Goal: Information Seeking & Learning: Learn about a topic

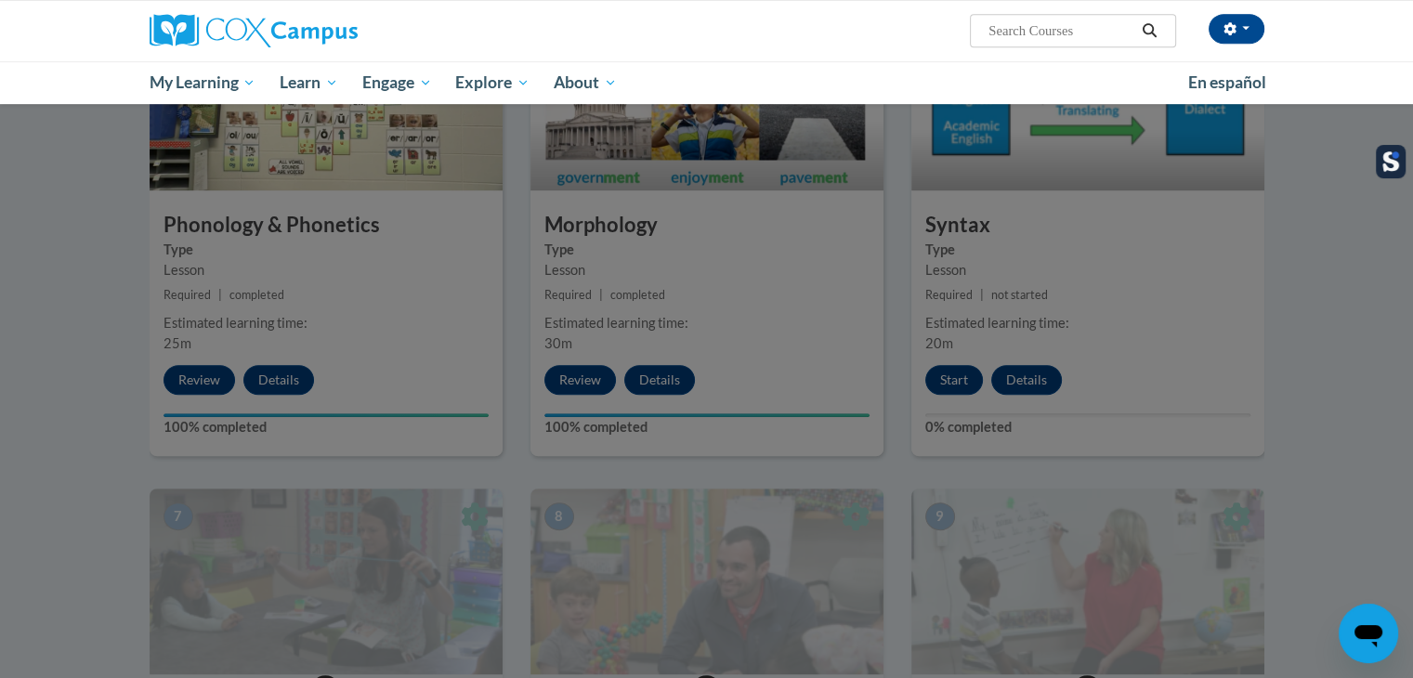
drag, startPoint x: 1371, startPoint y: 0, endPoint x: 66, endPoint y: 183, distance: 1318.1
click at [67, 189] on div at bounding box center [706, 339] width 1413 height 678
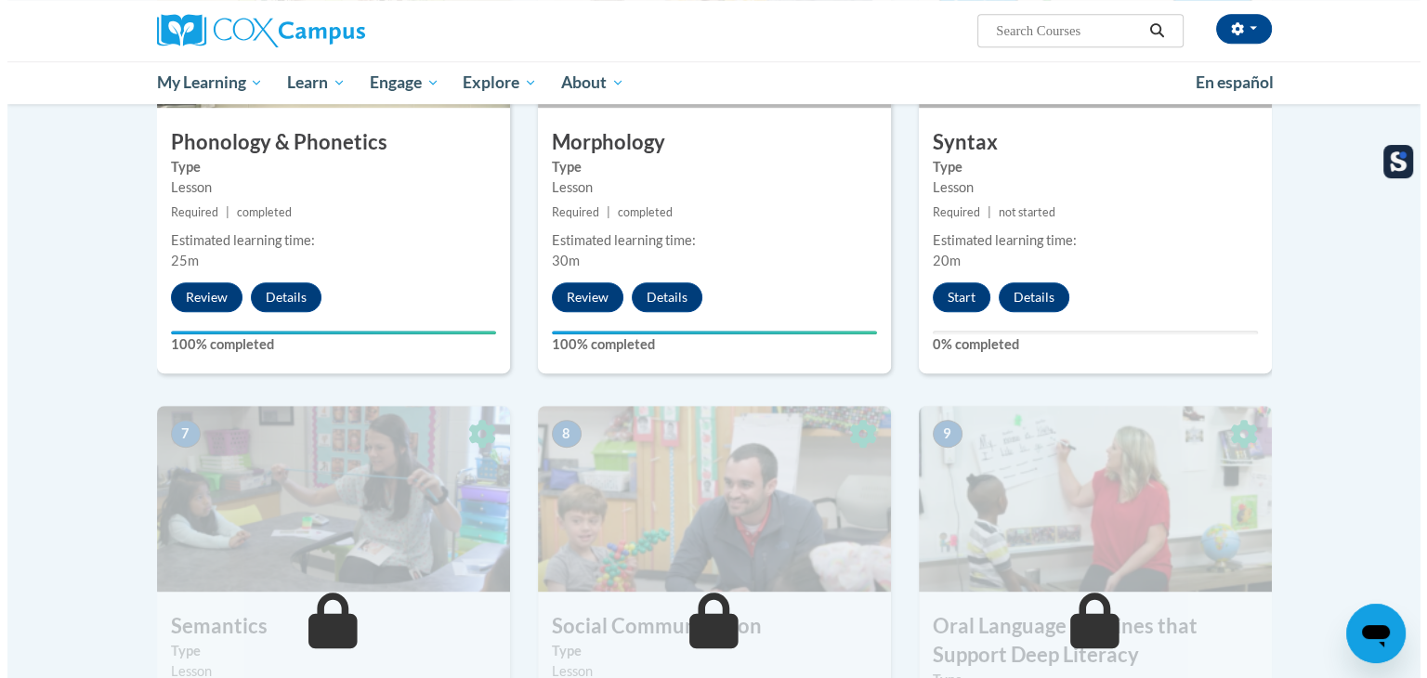
scroll to position [929, 0]
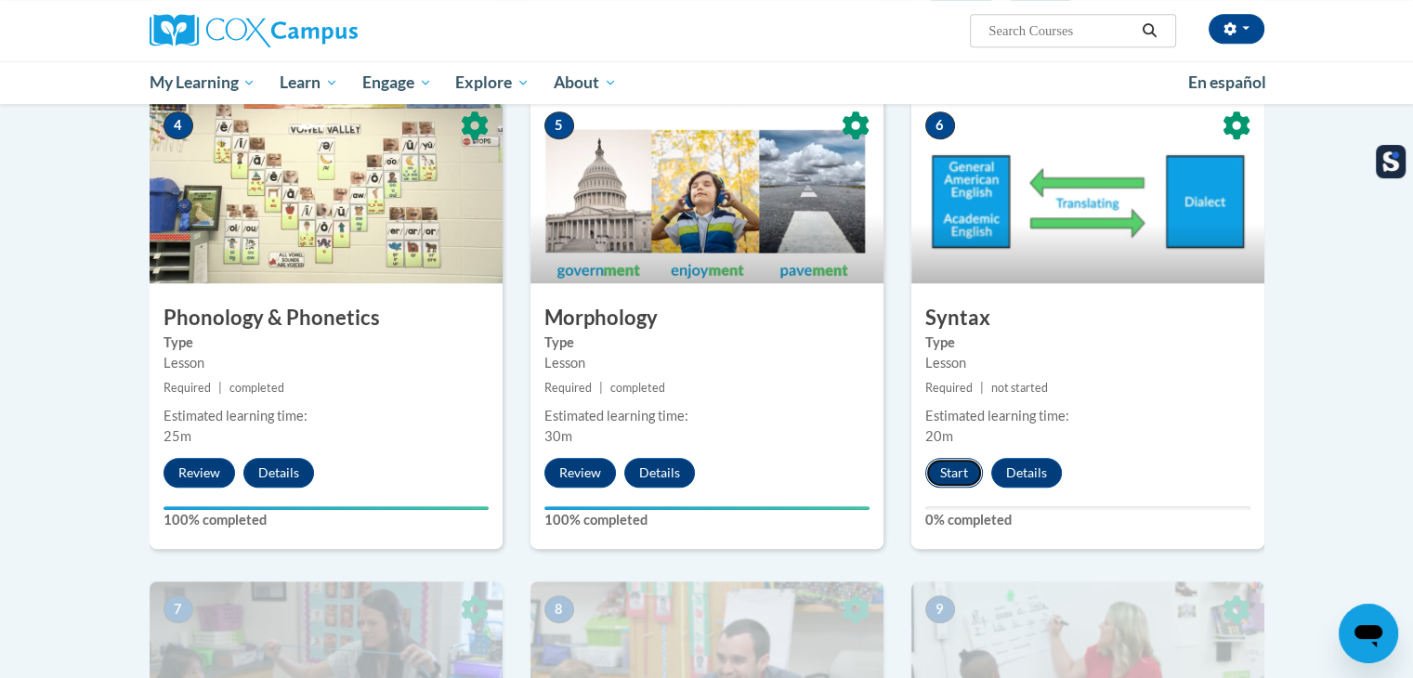
click at [959, 475] on button "Start" at bounding box center [954, 473] width 58 height 30
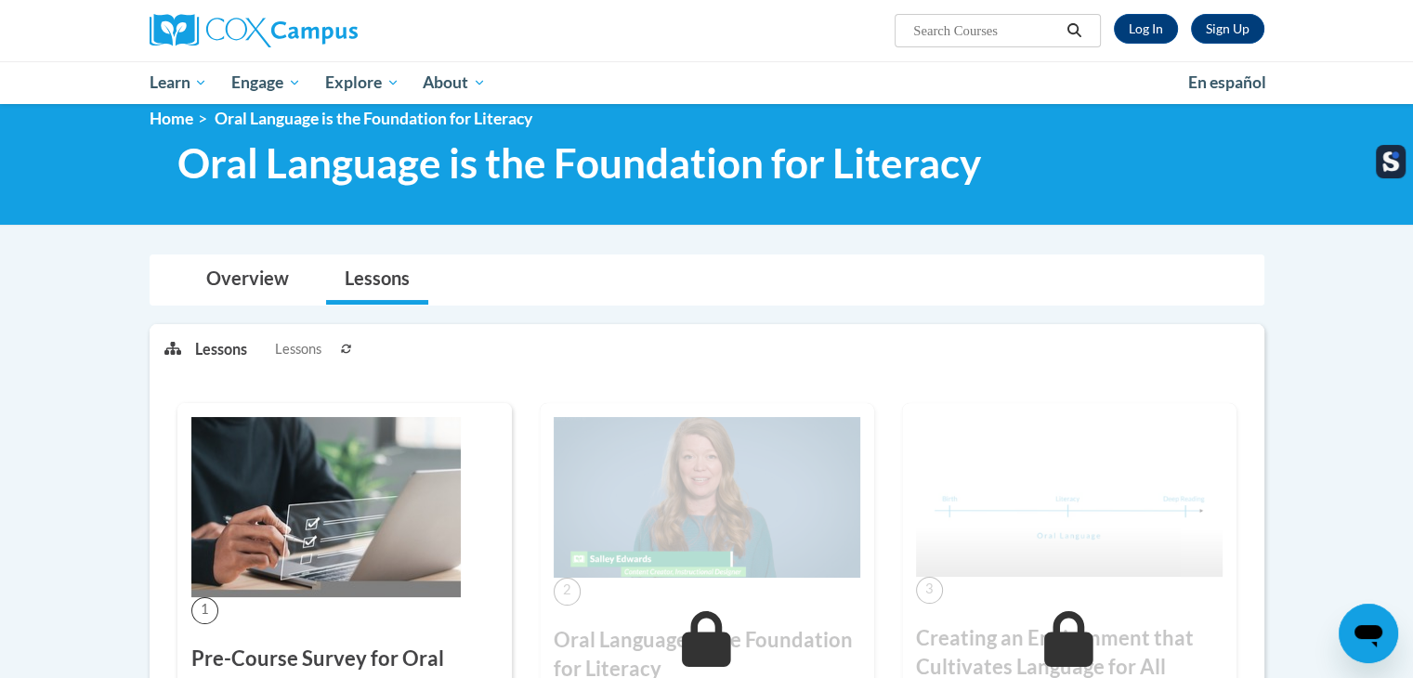
scroll to position [186, 0]
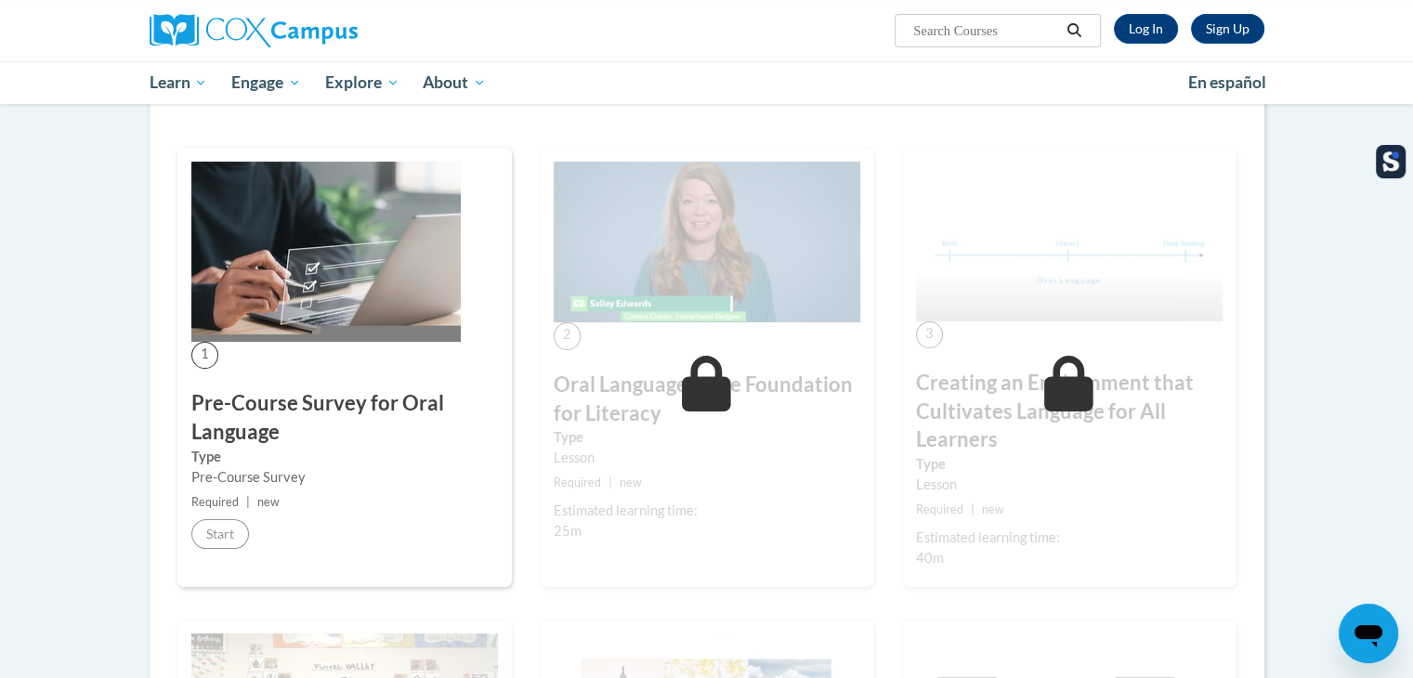
click at [385, 295] on img at bounding box center [325, 252] width 269 height 180
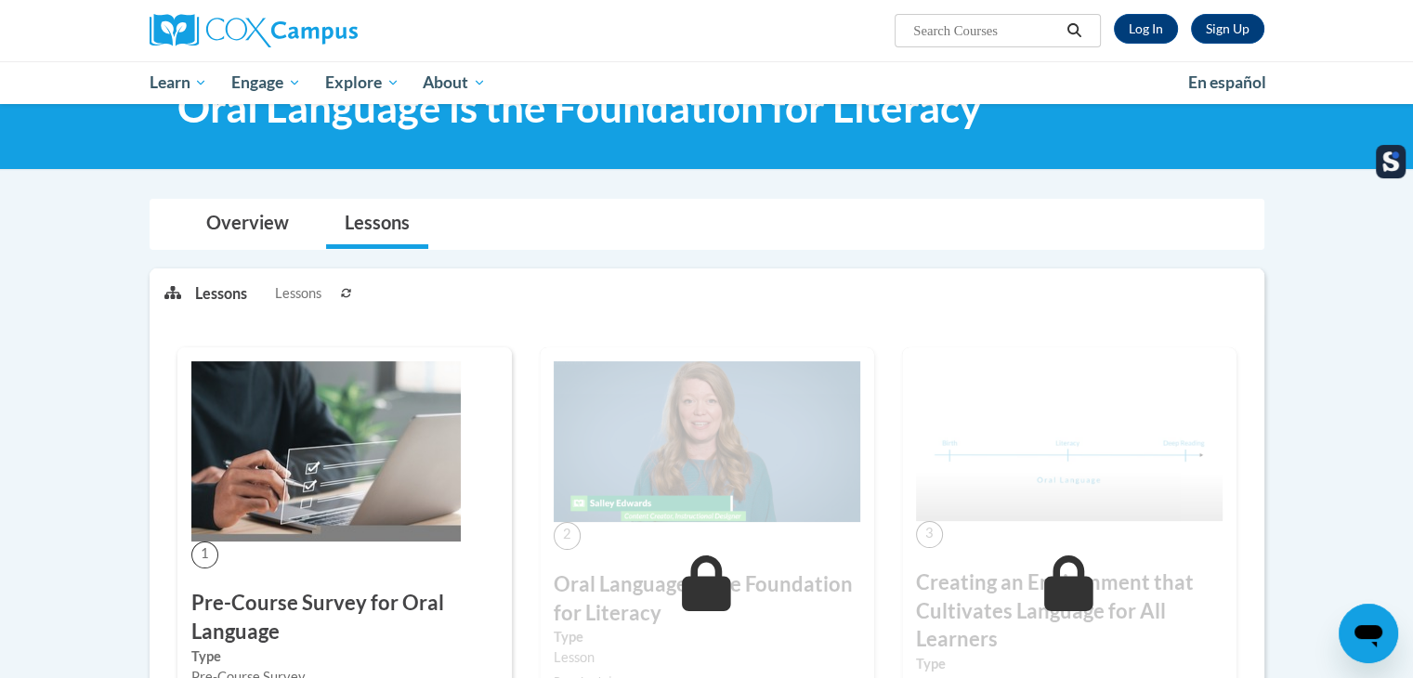
scroll to position [0, 0]
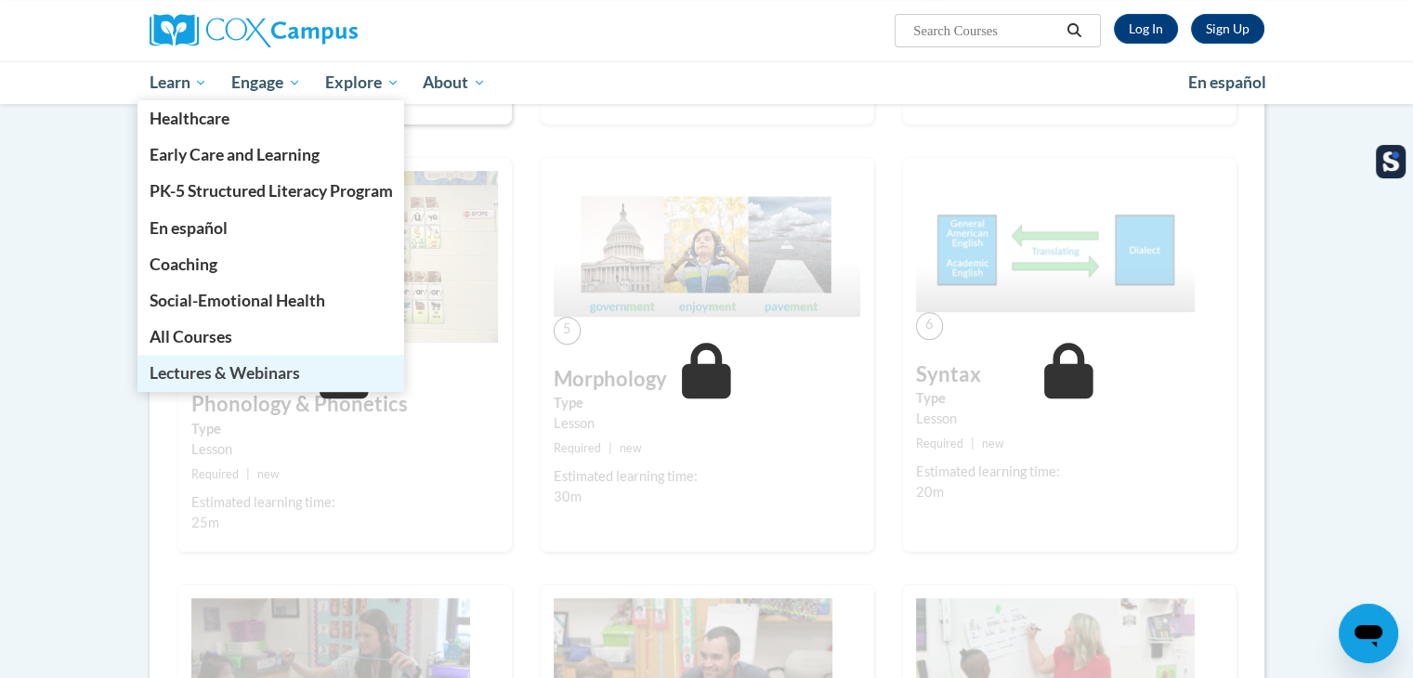
scroll to position [743, 0]
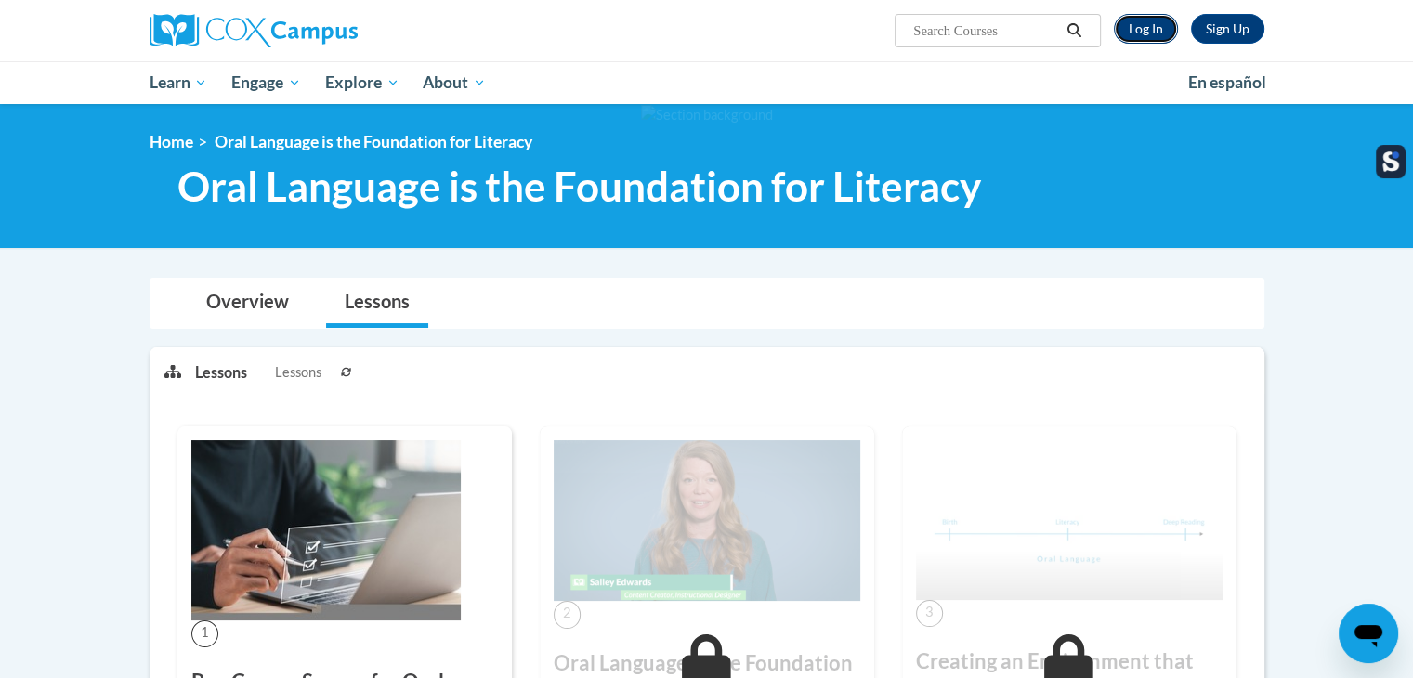
click at [1158, 31] on link "Log In" at bounding box center [1146, 29] width 64 height 30
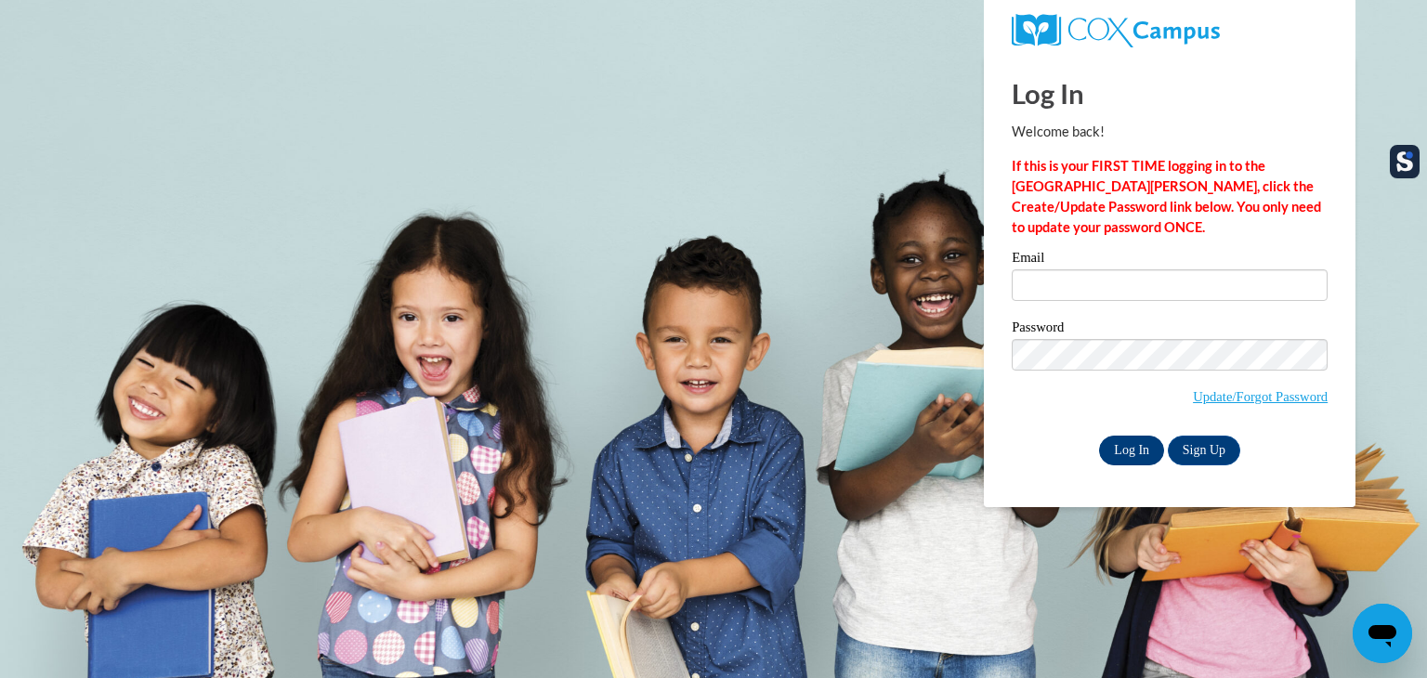
type input "mmarquis@seymour.k12.wi.us"
click at [1143, 450] on input "Log In" at bounding box center [1131, 451] width 65 height 30
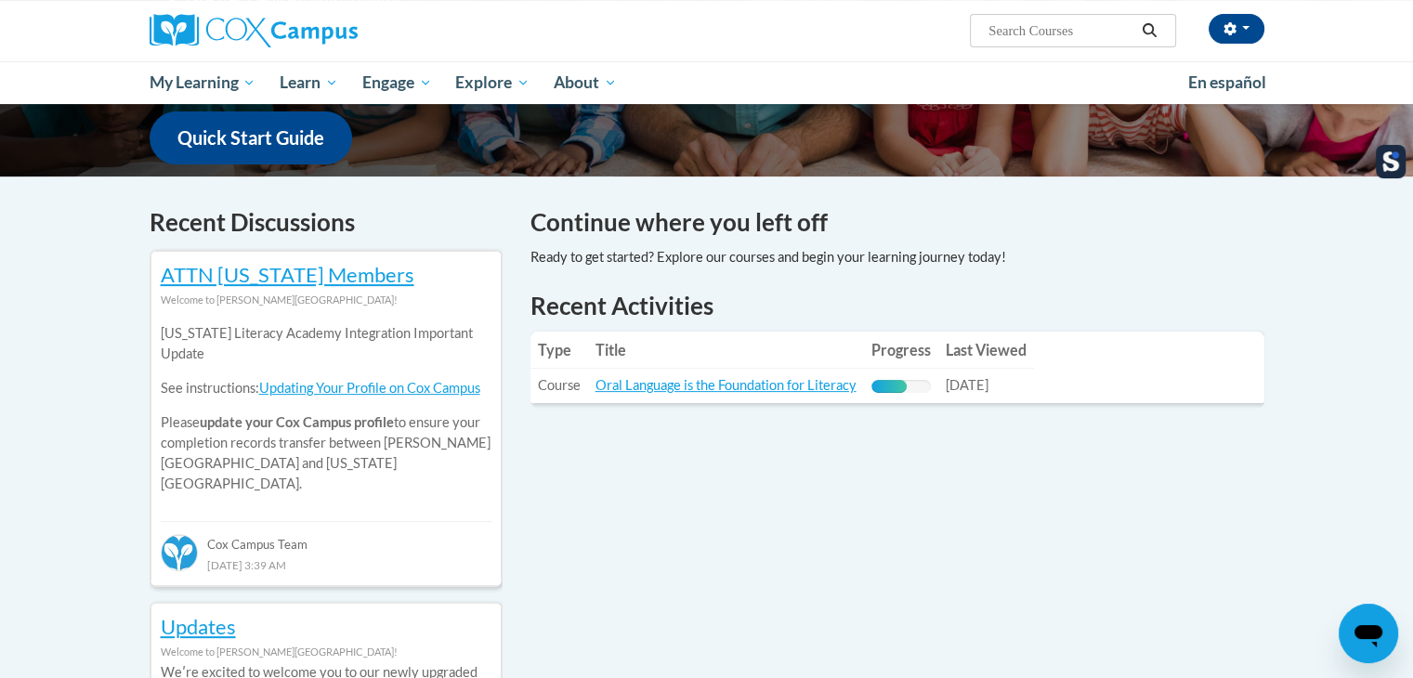
scroll to position [557, 0]
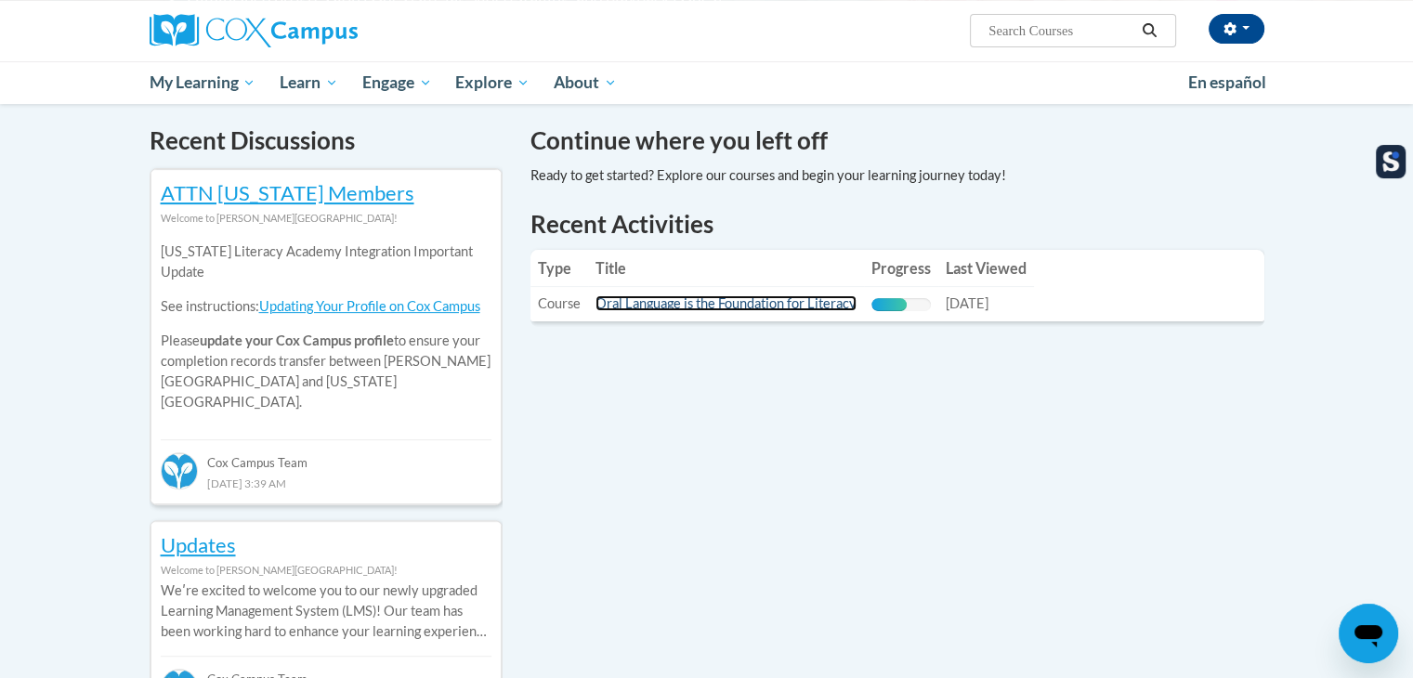
click at [635, 308] on link "Oral Language is the Foundation for Literacy" at bounding box center [726, 303] width 261 height 16
click at [740, 301] on link "Oral Language is the Foundation for Literacy" at bounding box center [726, 303] width 261 height 16
click at [739, 302] on link "Oral Language is the Foundation for Literacy" at bounding box center [726, 303] width 261 height 16
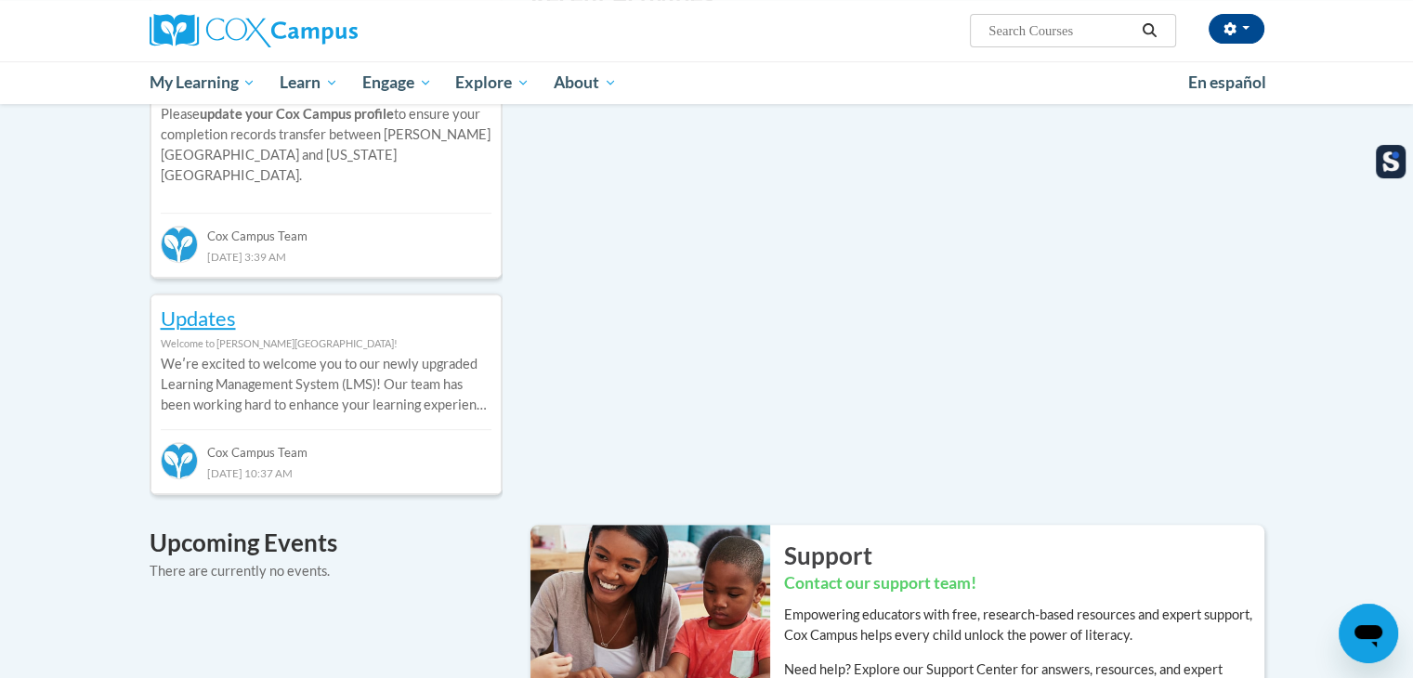
scroll to position [650, 0]
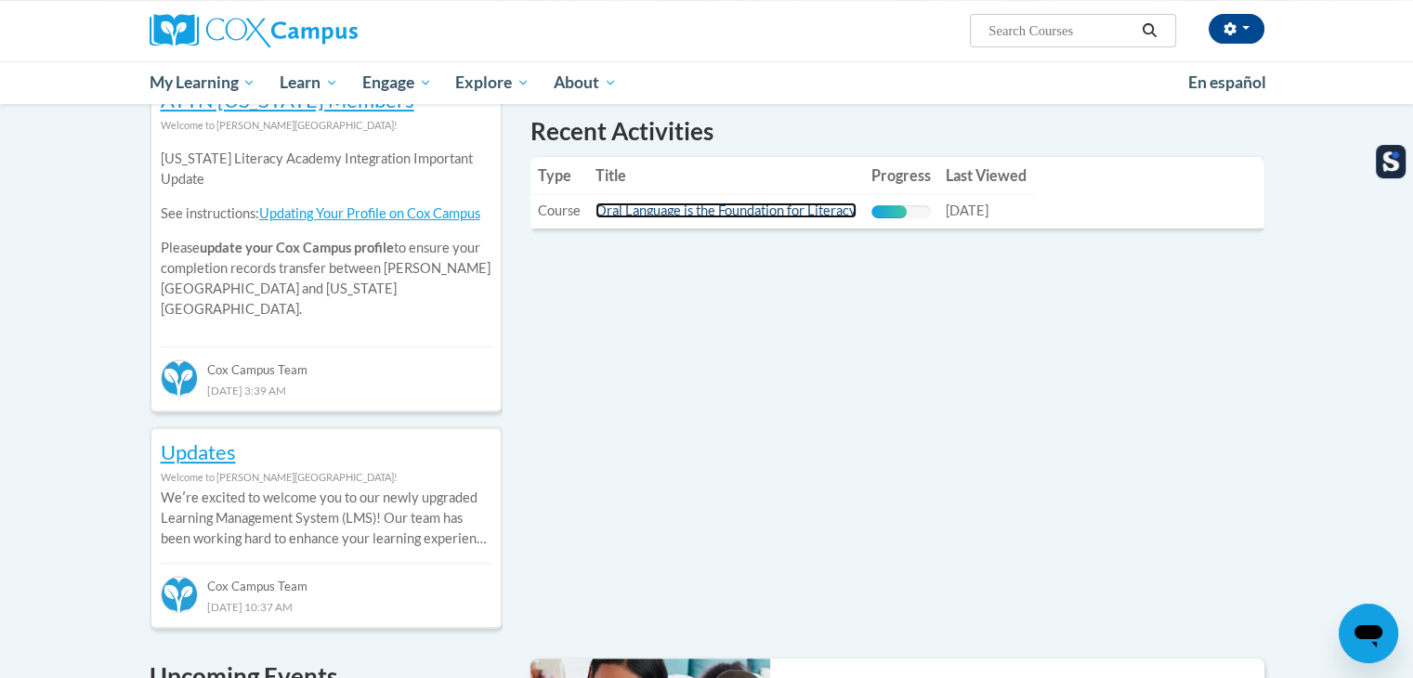
click at [817, 216] on link "Oral Language is the Foundation for Literacy" at bounding box center [726, 211] width 261 height 16
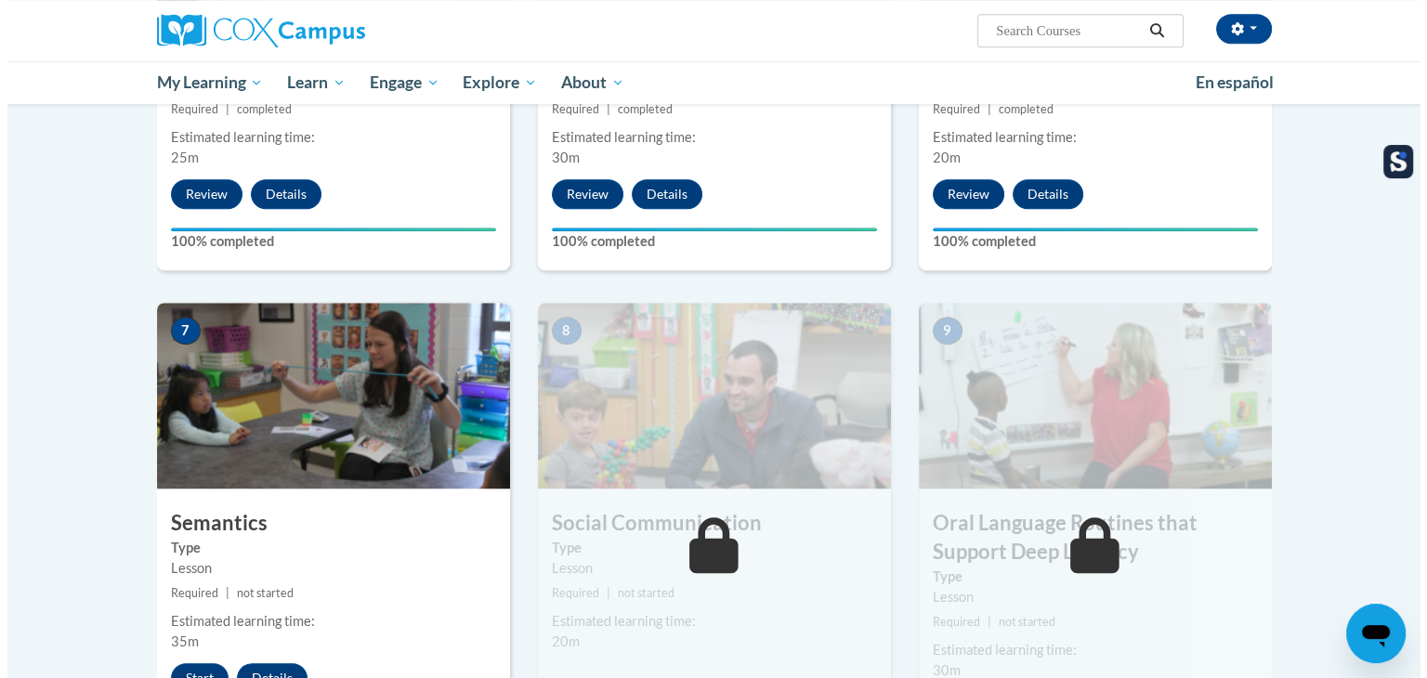
scroll to position [1486, 0]
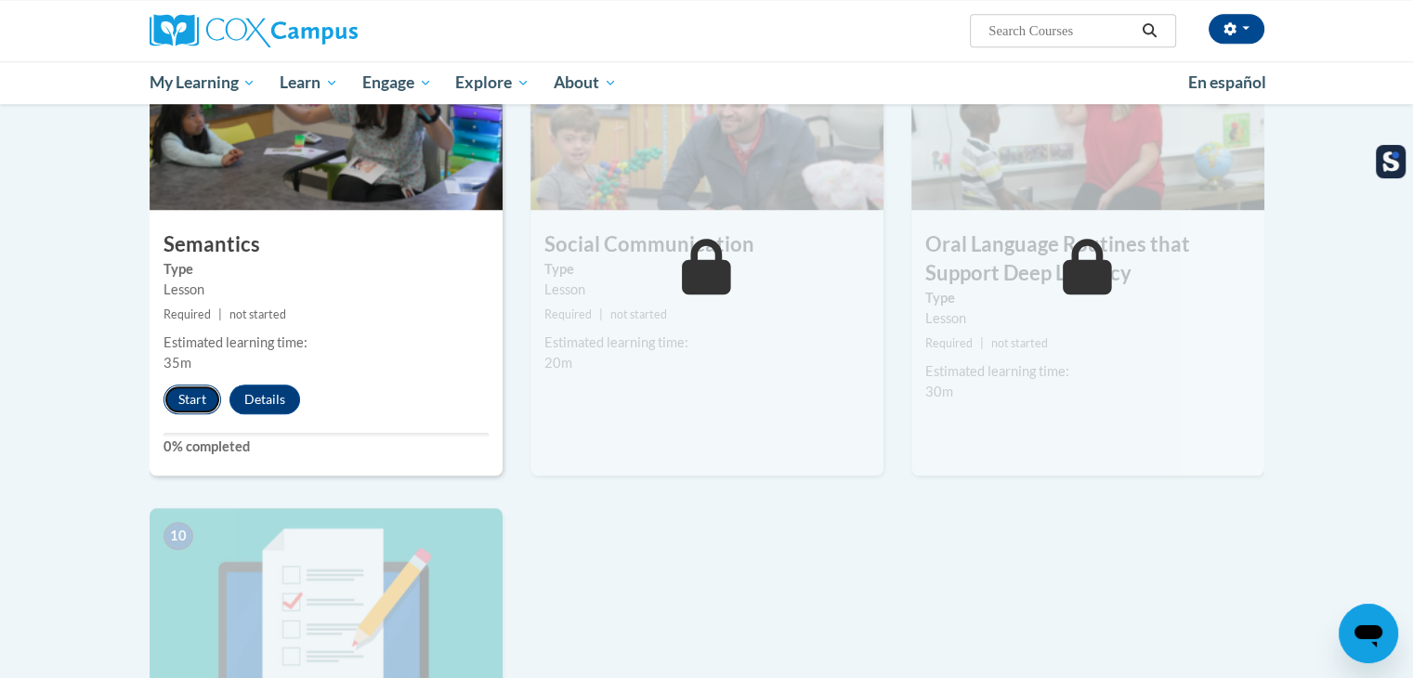
click at [193, 404] on button "Start" at bounding box center [193, 400] width 58 height 30
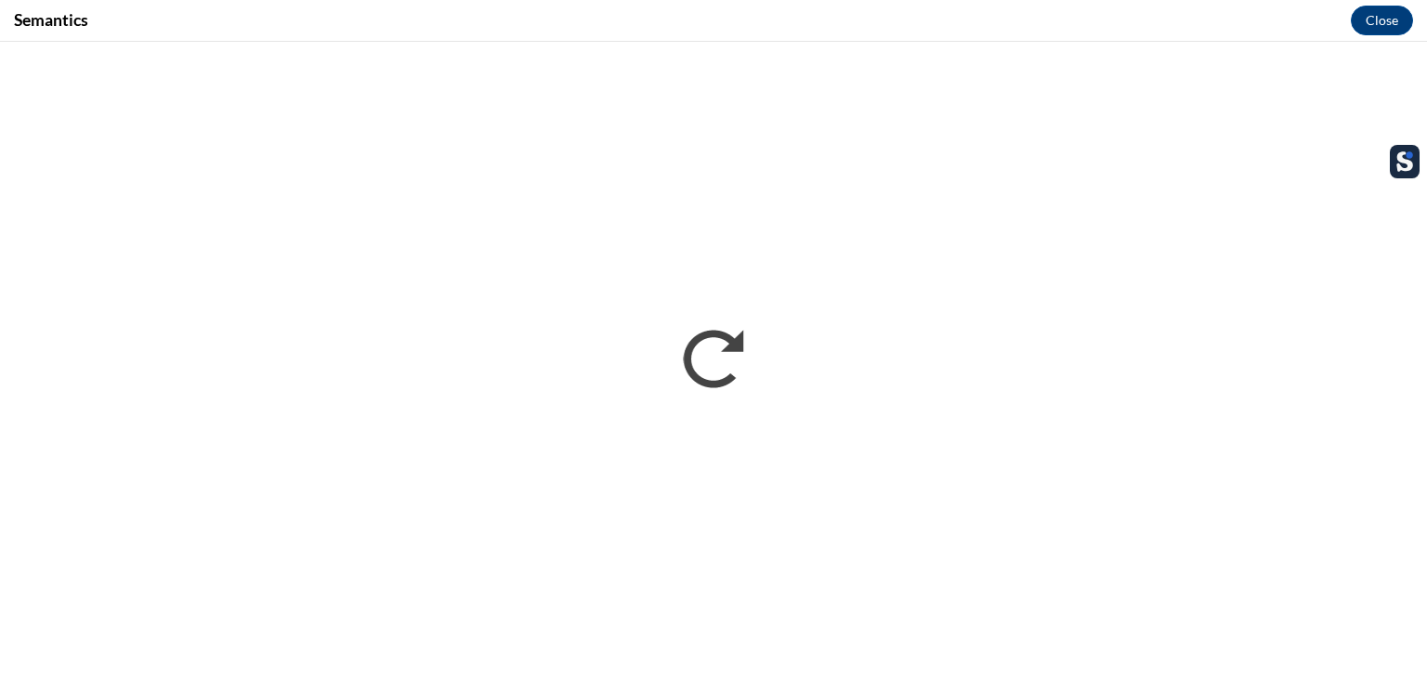
scroll to position [0, 0]
